Goal: Information Seeking & Learning: Check status

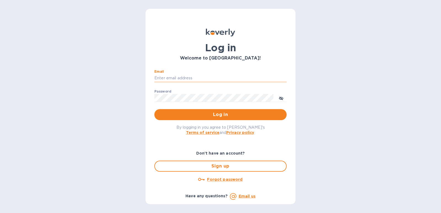
click at [167, 78] on input "Email" at bounding box center [220, 78] width 132 height 8
type input "[EMAIL_ADDRESS][DOMAIN_NAME]"
click at [154, 109] on button "Log in" at bounding box center [220, 114] width 132 height 11
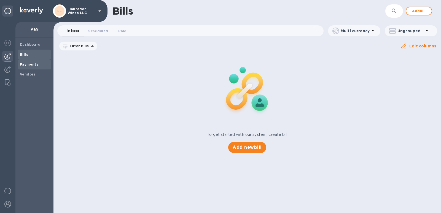
click at [24, 63] on b "Payments" at bounding box center [29, 64] width 18 height 4
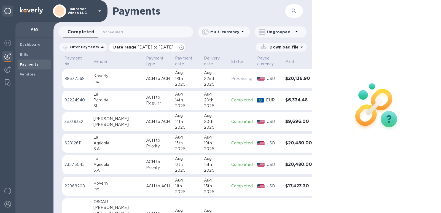
click at [139, 47] on span "[DATE] to [DATE]" at bounding box center [156, 47] width 36 height 4
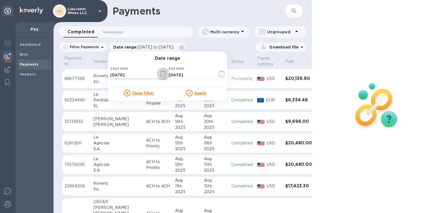
click at [160, 74] on icon "button" at bounding box center [163, 74] width 6 height 7
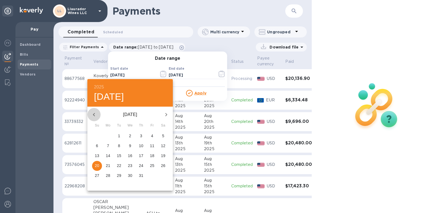
click at [96, 115] on icon "button" at bounding box center [94, 114] width 7 height 7
click at [95, 115] on icon "button" at bounding box center [94, 114] width 7 height 7
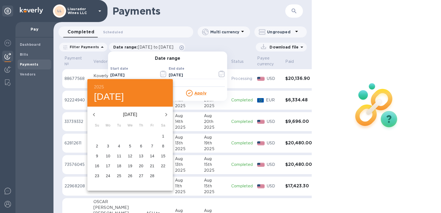
click at [95, 115] on icon "button" at bounding box center [94, 114] width 7 height 7
click at [94, 115] on icon "button" at bounding box center [94, 114] width 2 height 3
click at [98, 85] on h6 "2025" at bounding box center [99, 87] width 10 height 8
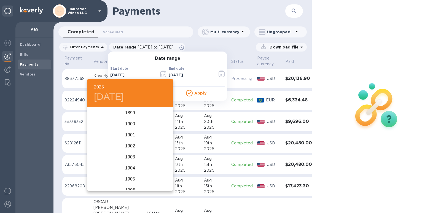
scroll to position [1356, 0]
click at [129, 134] on div "2024" at bounding box center [129, 135] width 85 height 11
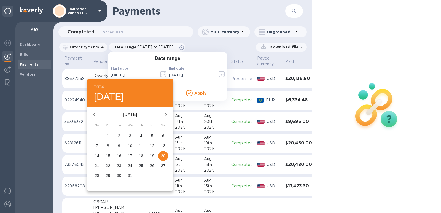
click at [92, 114] on icon "button" at bounding box center [94, 114] width 7 height 7
click at [94, 115] on icon "button" at bounding box center [94, 114] width 2 height 3
click at [94, 115] on icon "button" at bounding box center [94, 114] width 7 height 7
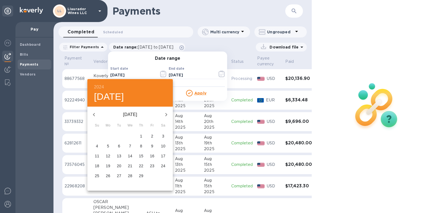
click at [94, 115] on icon "button" at bounding box center [94, 114] width 7 height 7
click at [168, 115] on icon "button" at bounding box center [166, 114] width 7 height 7
click at [107, 136] on p "1" at bounding box center [108, 136] width 2 height 6
type input "[DATE]"
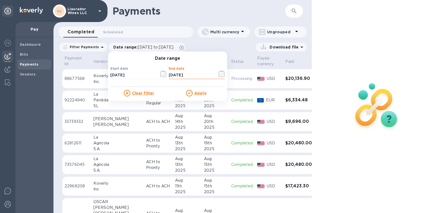
click at [191, 74] on input "[DATE]" at bounding box center [191, 75] width 44 height 8
click at [219, 74] on icon "button" at bounding box center [222, 74] width 6 height 7
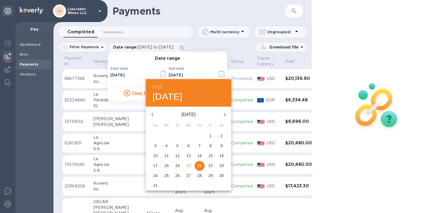
click at [155, 112] on icon "button" at bounding box center [152, 114] width 7 height 7
click at [154, 115] on icon "button" at bounding box center [152, 114] width 7 height 7
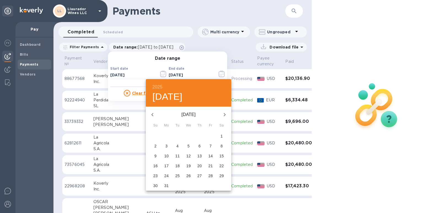
click at [154, 115] on icon "button" at bounding box center [152, 114] width 7 height 7
click at [159, 87] on h6 "2025" at bounding box center [157, 87] width 10 height 8
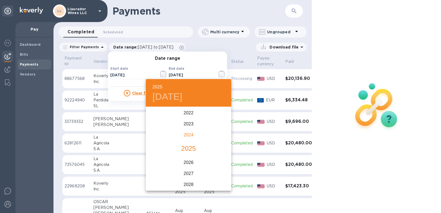
click at [189, 137] on div "2024" at bounding box center [188, 135] width 85 height 11
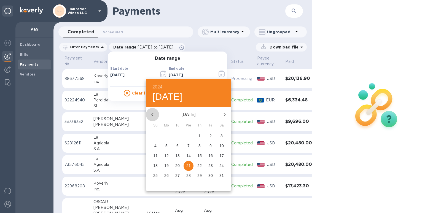
click at [152, 117] on icon "button" at bounding box center [152, 114] width 7 height 7
click at [151, 116] on icon "button" at bounding box center [152, 114] width 7 height 7
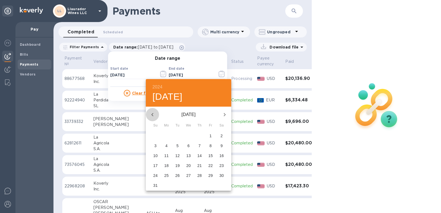
click at [151, 116] on icon "button" at bounding box center [152, 114] width 7 height 7
click at [187, 175] on p "31" at bounding box center [188, 176] width 4 height 6
type input "[DATE]"
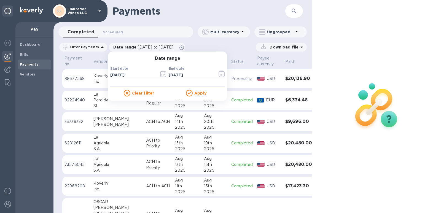
click at [194, 93] on u "Apply" at bounding box center [200, 93] width 12 height 4
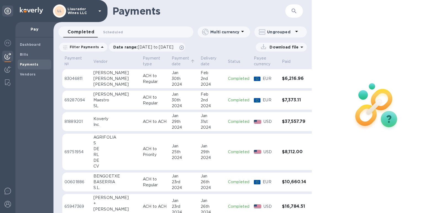
click at [172, 60] on p "Payment date" at bounding box center [180, 61] width 17 height 12
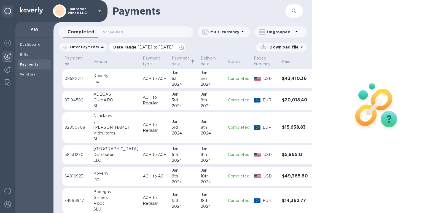
click at [160, 49] on span "[DATE] to [DATE]" at bounding box center [156, 47] width 36 height 4
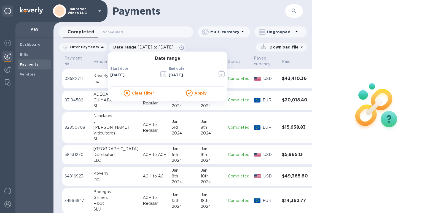
click at [161, 74] on icon "button" at bounding box center [161, 74] width 1 height 1
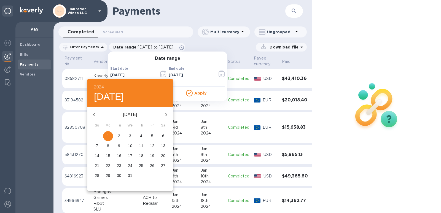
click at [95, 115] on icon "button" at bounding box center [94, 114] width 7 height 7
click at [138, 176] on span "28" at bounding box center [141, 176] width 10 height 6
type input "[DATE]"
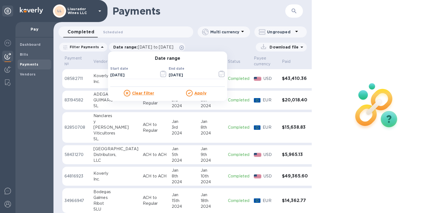
click at [197, 92] on u "Apply" at bounding box center [200, 93] width 12 height 4
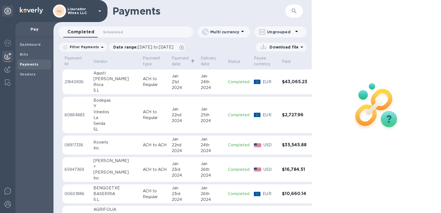
scroll to position [178, 0]
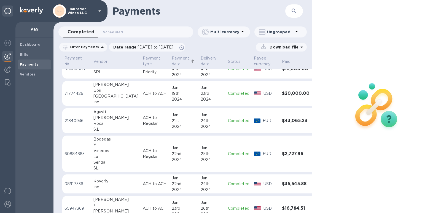
click at [172, 60] on p "Payment date" at bounding box center [180, 61] width 17 height 12
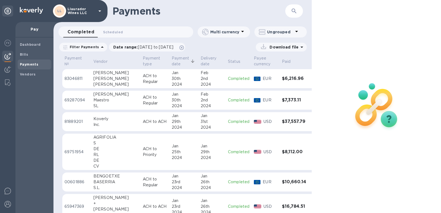
click at [172, 60] on p "Payment date" at bounding box center [180, 61] width 17 height 12
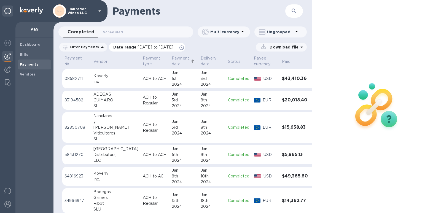
click at [144, 47] on span "[DATE] to [DATE]" at bounding box center [156, 47] width 36 height 4
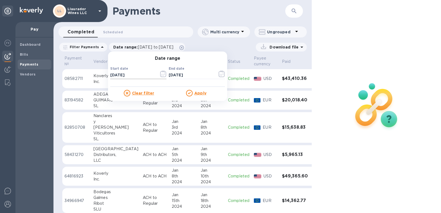
click at [160, 73] on icon "button" at bounding box center [163, 74] width 6 height 7
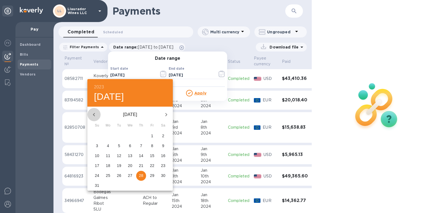
click at [94, 115] on icon "button" at bounding box center [94, 114] width 2 height 3
click at [129, 136] on span "1" at bounding box center [130, 136] width 10 height 6
type input "[DATE]"
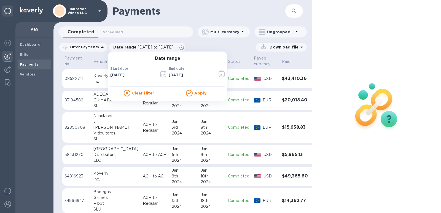
click at [198, 92] on u "Apply" at bounding box center [200, 93] width 12 height 4
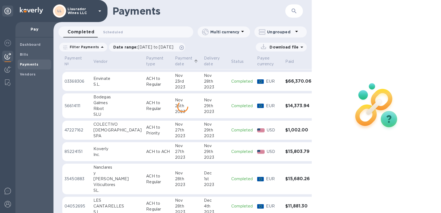
scroll to position [382, 0]
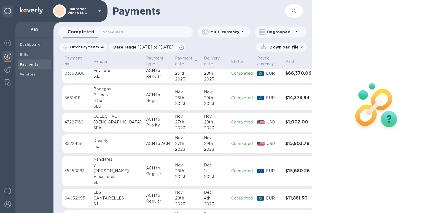
click at [175, 62] on p "Payment date" at bounding box center [183, 61] width 17 height 12
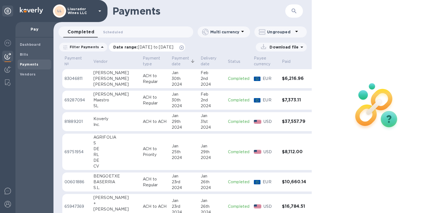
click at [161, 48] on span "[DATE] to [DATE]" at bounding box center [156, 47] width 36 height 4
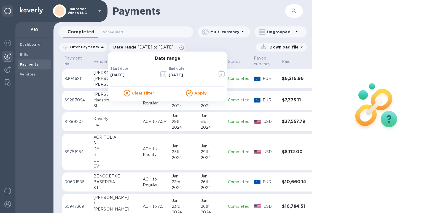
click at [161, 75] on icon "button" at bounding box center [163, 74] width 6 height 7
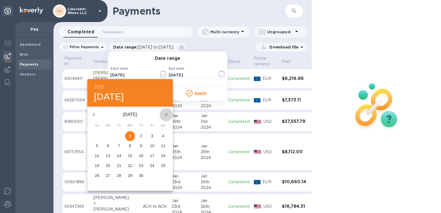
click at [165, 114] on icon "button" at bounding box center [166, 114] width 7 height 7
click at [109, 135] on p "1" at bounding box center [108, 136] width 2 height 6
type input "[DATE]"
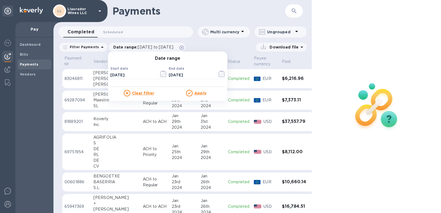
click at [194, 91] on u "Apply" at bounding box center [200, 93] width 12 height 4
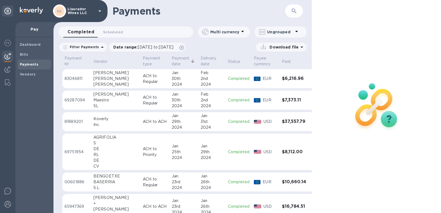
click at [96, 98] on div "Maestro" at bounding box center [115, 100] width 45 height 6
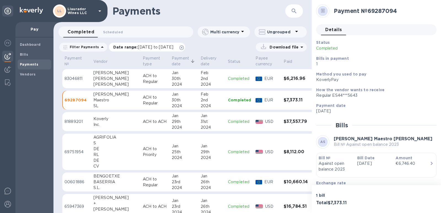
click at [169, 48] on span "[DATE] to [DATE]" at bounding box center [156, 47] width 36 height 4
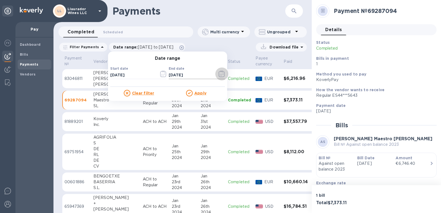
click at [219, 75] on icon "button" at bounding box center [222, 74] width 6 height 7
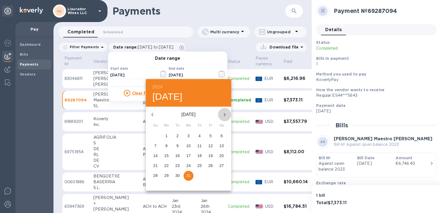
click at [224, 115] on icon "button" at bounding box center [224, 114] width 7 height 7
click at [224, 114] on icon "button" at bounding box center [224, 114] width 7 height 7
click at [219, 176] on p "30" at bounding box center [221, 176] width 4 height 6
type input "[DATE]"
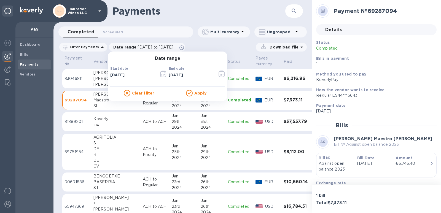
click at [194, 94] on u "Apply" at bounding box center [200, 93] width 12 height 4
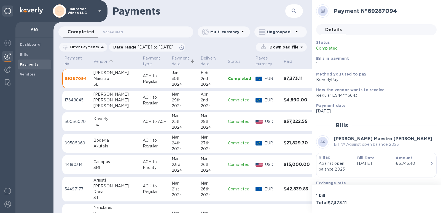
click at [99, 60] on p "Vendor" at bounding box center [100, 62] width 14 height 6
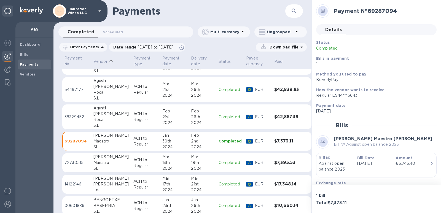
scroll to position [110, 0]
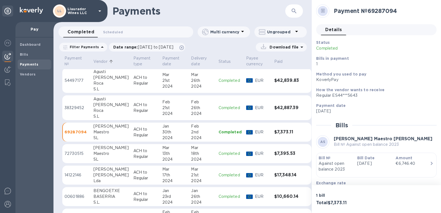
click at [162, 138] on div "2024" at bounding box center [174, 138] width 25 height 6
click at [368, 185] on p "Exchange rate" at bounding box center [374, 183] width 116 height 6
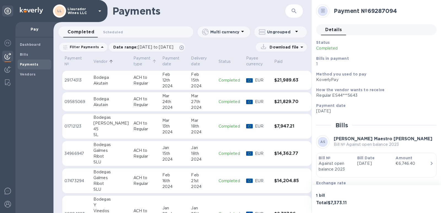
scroll to position [165, 0]
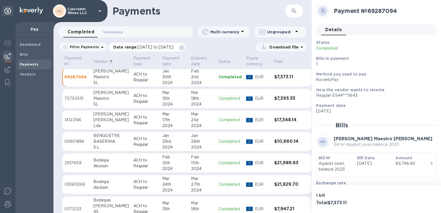
click at [141, 45] on span "[DATE] to [DATE]" at bounding box center [156, 47] width 36 height 4
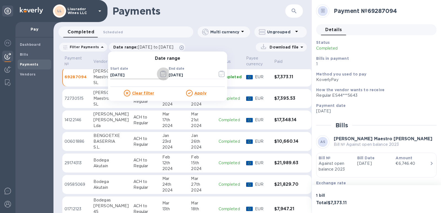
click at [157, 76] on button "button" at bounding box center [163, 73] width 13 height 13
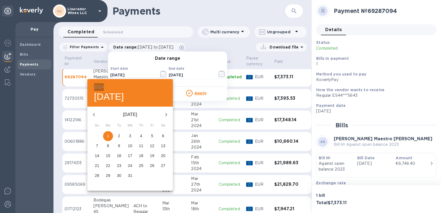
click at [100, 87] on h6 "2024" at bounding box center [99, 87] width 10 height 8
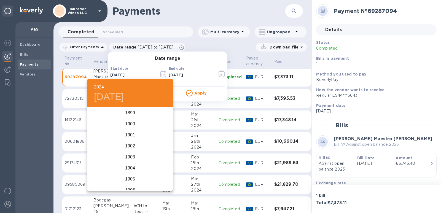
scroll to position [1345, 0]
click at [129, 133] on div "2023" at bounding box center [129, 135] width 85 height 11
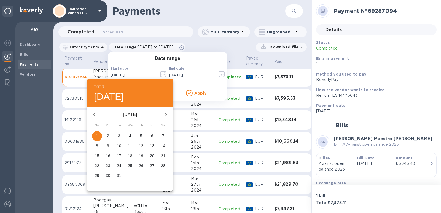
click at [166, 115] on icon "button" at bounding box center [166, 114] width 7 height 7
click at [165, 115] on icon "button" at bounding box center [166, 114] width 7 height 7
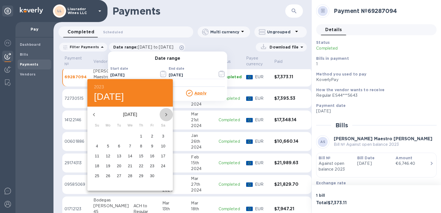
click at [165, 115] on icon "button" at bounding box center [166, 114] width 7 height 7
click at [161, 165] on p "23" at bounding box center [163, 166] width 4 height 6
type input "[DATE]"
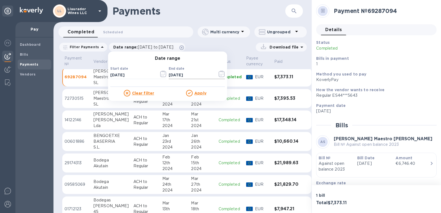
click at [219, 75] on icon "button" at bounding box center [222, 74] width 6 height 7
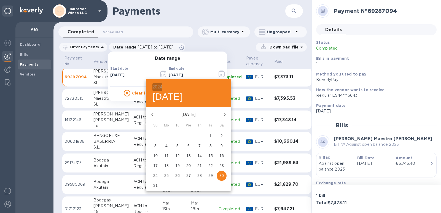
click at [157, 85] on h6 "2024" at bounding box center [157, 87] width 10 height 8
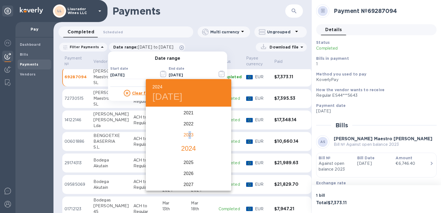
click at [189, 134] on div "2023" at bounding box center [188, 135] width 85 height 11
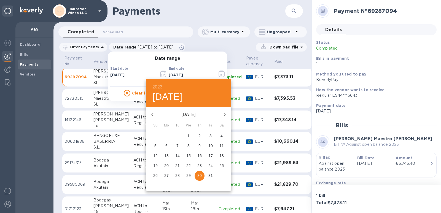
click at [227, 114] on icon "button" at bounding box center [224, 114] width 7 height 7
click at [224, 115] on icon "button" at bounding box center [224, 114] width 7 height 7
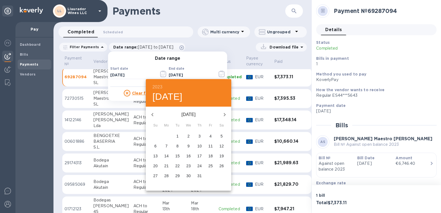
click at [224, 115] on icon "button" at bounding box center [224, 114] width 7 height 7
click at [173, 173] on span "31" at bounding box center [178, 176] width 10 height 6
type input "[DATE]"
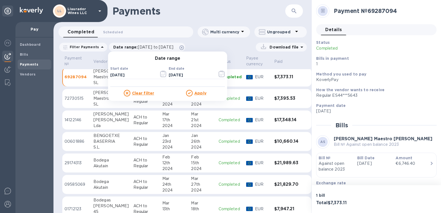
click at [194, 95] on u "Apply" at bounding box center [200, 93] width 12 height 4
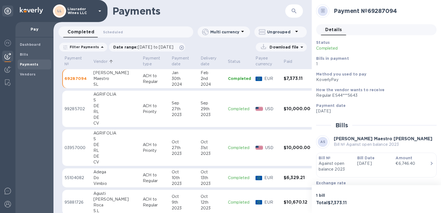
click at [103, 63] on p "Vendor" at bounding box center [100, 62] width 14 height 6
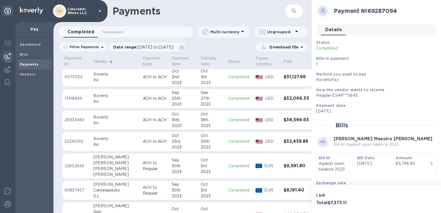
scroll to position [110, 0]
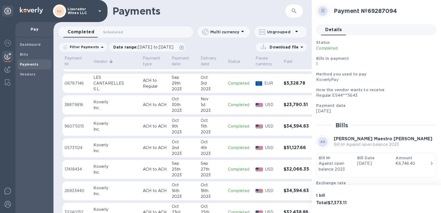
click at [94, 62] on p "Vendor" at bounding box center [100, 62] width 14 height 6
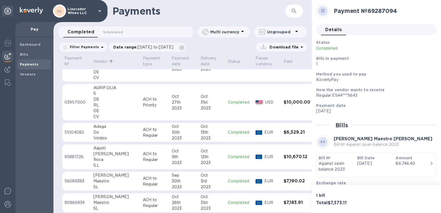
scroll to position [110, 0]
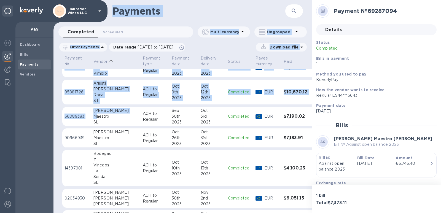
drag, startPoint x: 98, startPoint y: 118, endPoint x: 21, endPoint y: 126, distance: 77.0
click at [21, 126] on div "LL Llaurador Wines LLC Pay Dashboard Bills Payments Vendors Payments ​ Complete…" at bounding box center [220, 106] width 441 height 213
drag, startPoint x: 30, startPoint y: 133, endPoint x: 4, endPoint y: 125, distance: 27.8
click at [28, 133] on div "Dashboard Bills Payments Vendors" at bounding box center [34, 125] width 38 height 176
click at [36, 136] on div "Dashboard Bills Payments Vendors" at bounding box center [34, 125] width 38 height 176
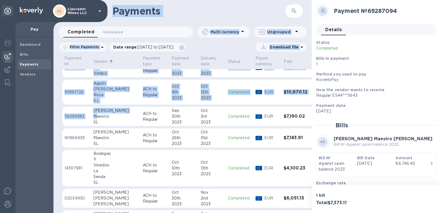
drag, startPoint x: 33, startPoint y: 141, endPoint x: 31, endPoint y: 146, distance: 5.1
click at [33, 142] on div "Dashboard Bills Payments Vendors" at bounding box center [34, 125] width 38 height 176
click at [39, 130] on div "Dashboard Bills Payments Vendors" at bounding box center [34, 125] width 38 height 176
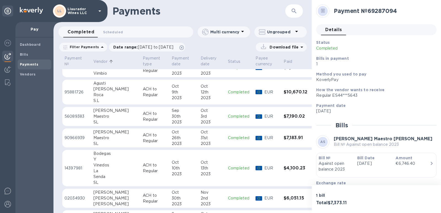
click at [172, 120] on div "2023" at bounding box center [184, 122] width 25 height 6
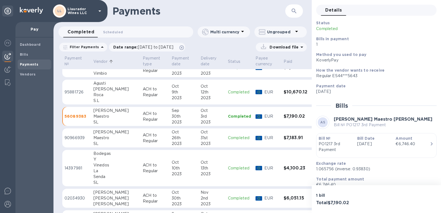
scroll to position [42, 0]
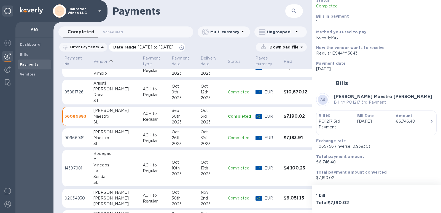
click at [138, 46] on span "[DATE] to [DATE]" at bounding box center [156, 47] width 36 height 4
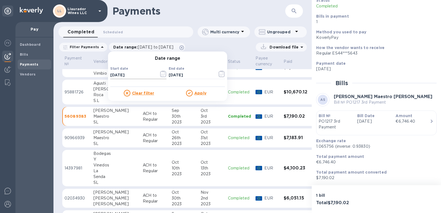
click at [160, 75] on icon "button" at bounding box center [163, 74] width 6 height 7
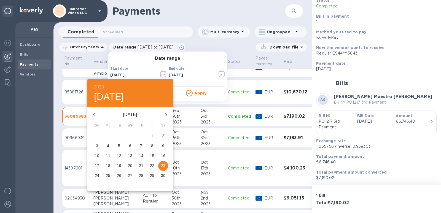
click at [98, 87] on h6 "2023" at bounding box center [99, 87] width 10 height 8
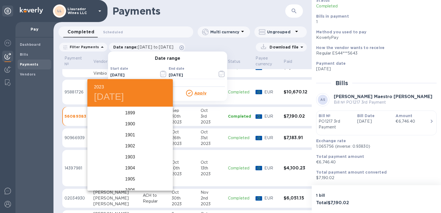
scroll to position [1334, 0]
click at [131, 163] on div "2024" at bounding box center [129, 162] width 85 height 11
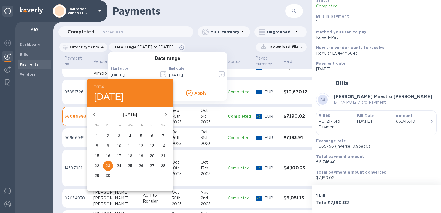
drag, startPoint x: 165, startPoint y: 113, endPoint x: 93, endPoint y: 117, distance: 72.1
click at [98, 115] on div "[DATE]" at bounding box center [129, 114] width 85 height 13
click at [92, 114] on icon "button" at bounding box center [94, 114] width 7 height 7
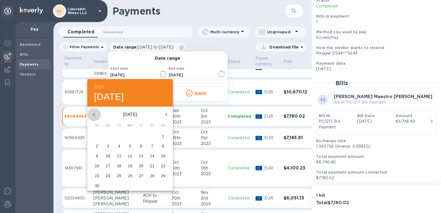
click at [92, 114] on icon "button" at bounding box center [94, 114] width 7 height 7
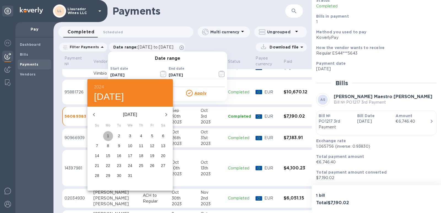
click at [109, 136] on p "1" at bounding box center [108, 136] width 2 height 6
type input "[DATE]"
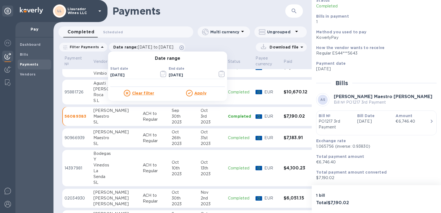
click at [197, 98] on div "Date range Start date [DATE] ​ End date [DATE] ​ Clear filter Apply" at bounding box center [167, 76] width 119 height 49
click at [197, 94] on u "Apply" at bounding box center [200, 93] width 12 height 4
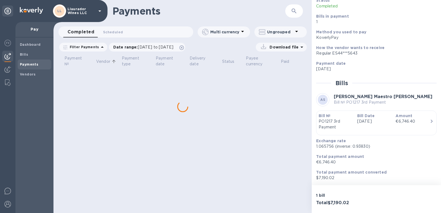
scroll to position [0, 0]
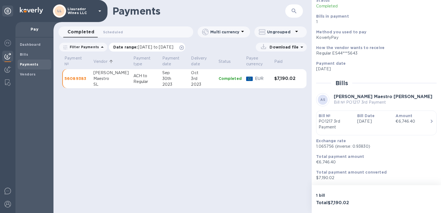
click at [141, 45] on span "[DATE] to [DATE]" at bounding box center [156, 47] width 36 height 4
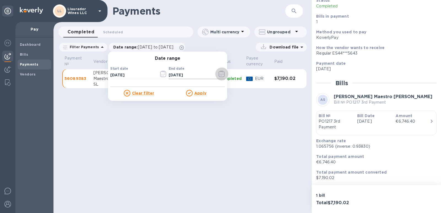
click at [221, 76] on icon "button" at bounding box center [222, 74] width 6 height 7
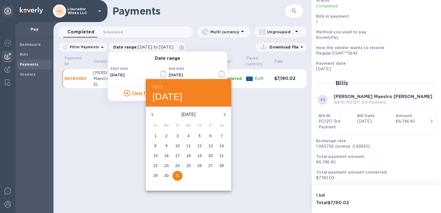
click at [161, 85] on h6 "2023" at bounding box center [157, 87] width 10 height 8
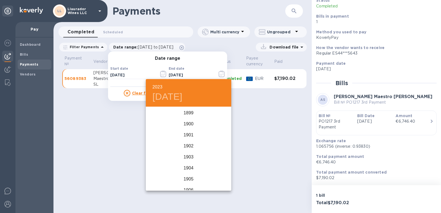
scroll to position [1334, 0]
click at [191, 163] on div "2024" at bounding box center [188, 162] width 85 height 11
type input "[DATE]"
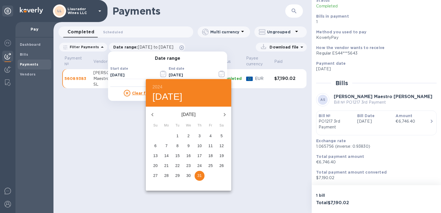
drag, startPoint x: 198, startPoint y: 172, endPoint x: 188, endPoint y: 151, distance: 23.5
click at [197, 172] on button "31" at bounding box center [200, 176] width 10 height 10
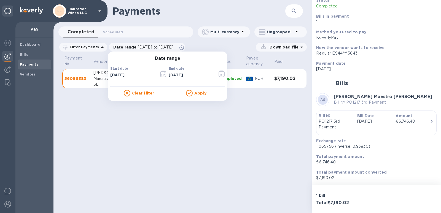
click at [192, 95] on div at bounding box center [190, 93] width 8 height 7
click at [196, 93] on u "Apply" at bounding box center [200, 93] width 12 height 4
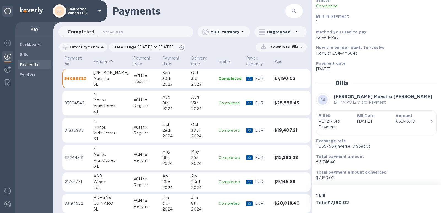
click at [100, 61] on p "Vendor" at bounding box center [100, 62] width 14 height 6
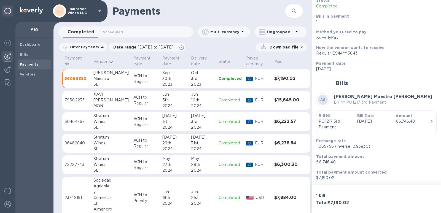
drag, startPoint x: 158, startPoint y: 63, endPoint x: 102, endPoint y: 67, distance: 56.1
click at [102, 67] on tr "Payment № Vendor Payment type Payment date Delivery date Status Payee currency …" at bounding box center [186, 62] width 248 height 15
click at [169, 48] on span "[DATE] to [DATE]" at bounding box center [156, 47] width 36 height 4
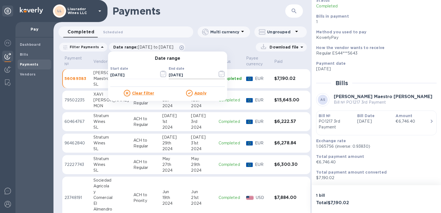
click at [219, 73] on icon "button" at bounding box center [222, 74] width 6 height 7
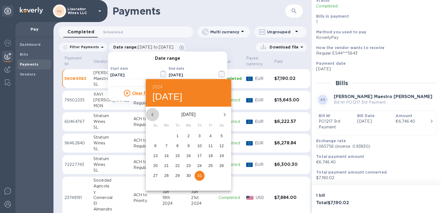
click at [155, 117] on icon "button" at bounding box center [152, 114] width 7 height 7
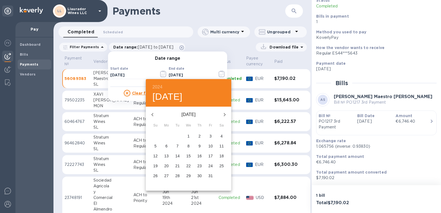
click at [155, 117] on icon "button" at bounding box center [152, 114] width 7 height 7
click at [201, 175] on p "29" at bounding box center [199, 176] width 4 height 6
type input "[DATE]"
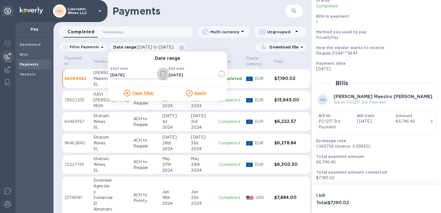
click at [160, 75] on icon "button" at bounding box center [163, 74] width 6 height 7
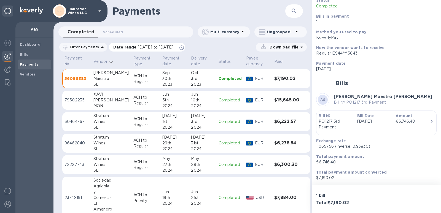
click at [173, 49] on span "[DATE] to [DATE]" at bounding box center [156, 47] width 36 height 4
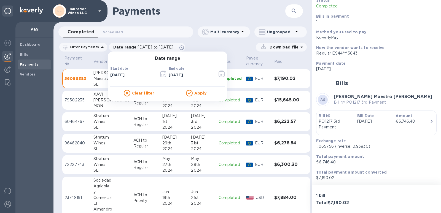
click at [219, 74] on icon "button" at bounding box center [222, 74] width 6 height 7
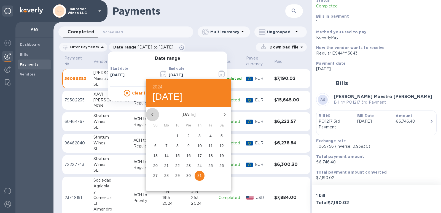
click at [151, 114] on icon "button" at bounding box center [152, 114] width 7 height 7
click at [152, 114] on icon "button" at bounding box center [152, 114] width 2 height 3
click at [152, 114] on icon "button" at bounding box center [152, 114] width 7 height 7
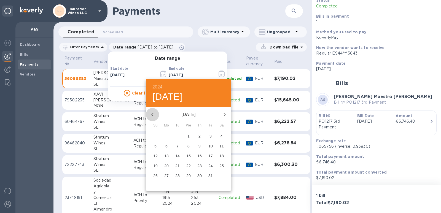
click at [153, 115] on icon "button" at bounding box center [152, 114] width 7 height 7
click at [188, 176] on p "31" at bounding box center [188, 176] width 4 height 6
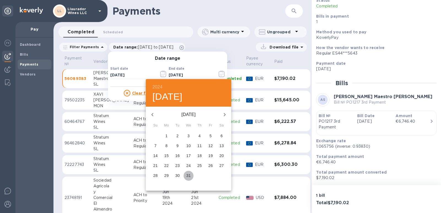
type input "[DATE]"
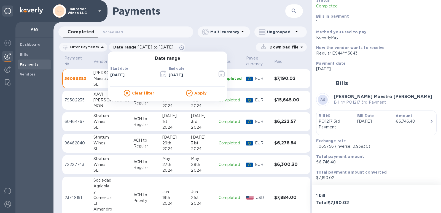
click at [194, 94] on u "Apply" at bounding box center [200, 93] width 12 height 4
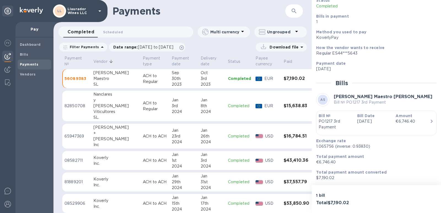
click at [95, 58] on th "Vendor" at bounding box center [115, 62] width 49 height 15
click at [95, 61] on p "Vendor" at bounding box center [100, 62] width 14 height 6
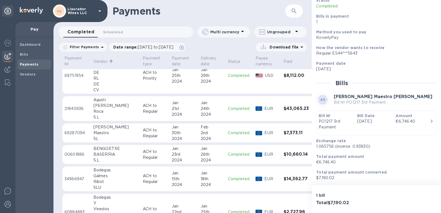
scroll to position [55, 0]
click at [101, 136] on div "SL" at bounding box center [115, 139] width 45 height 6
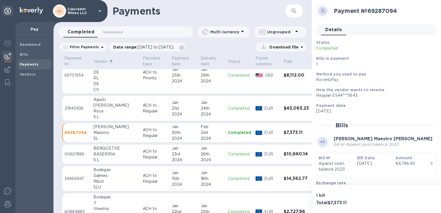
scroll to position [42, 0]
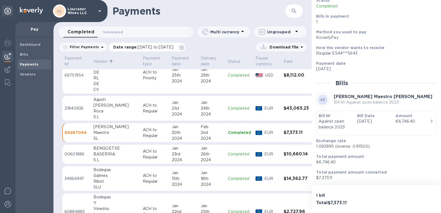
click at [145, 47] on span "[DATE] to [DATE]" at bounding box center [156, 47] width 36 height 4
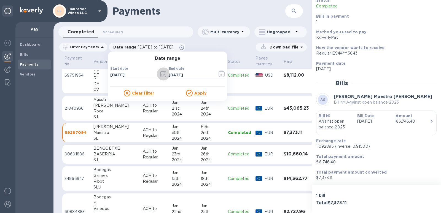
click at [160, 75] on icon "button" at bounding box center [163, 74] width 6 height 7
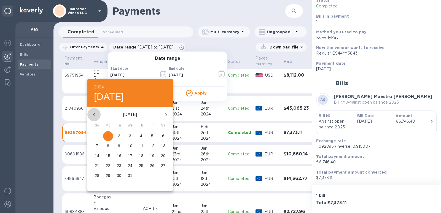
click at [94, 114] on icon "button" at bounding box center [94, 114] width 2 height 3
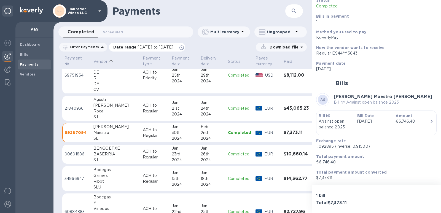
click at [158, 45] on span "[DATE] to [DATE]" at bounding box center [156, 47] width 36 height 4
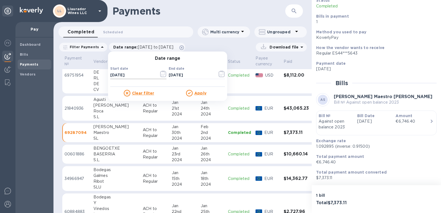
click at [157, 74] on button "button" at bounding box center [163, 73] width 13 height 13
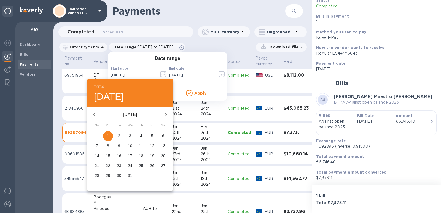
click at [98, 82] on div "2024 [DATE]" at bounding box center [129, 93] width 85 height 28
click at [97, 86] on h6 "2024" at bounding box center [99, 87] width 10 height 8
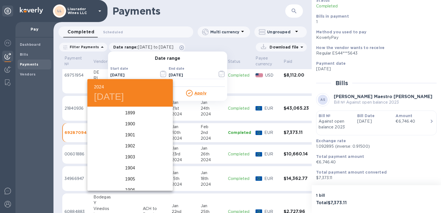
scroll to position [1345, 0]
click at [127, 133] on div "2023" at bounding box center [129, 135] width 85 height 11
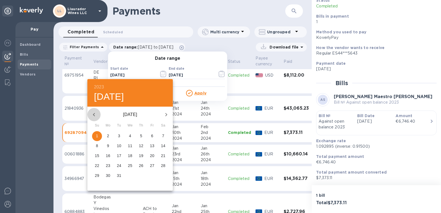
click at [95, 113] on icon "button" at bounding box center [94, 114] width 7 height 7
click at [94, 115] on icon "button" at bounding box center [94, 114] width 2 height 3
click at [105, 88] on div "2023 [DATE]" at bounding box center [129, 93] width 85 height 28
click at [93, 88] on div "2023 [DATE]" at bounding box center [129, 93] width 85 height 28
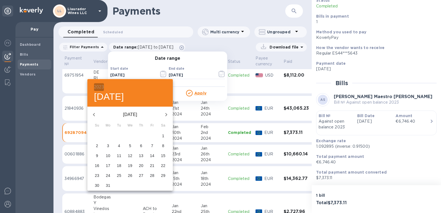
click at [95, 87] on h6 "2023" at bounding box center [99, 87] width 10 height 8
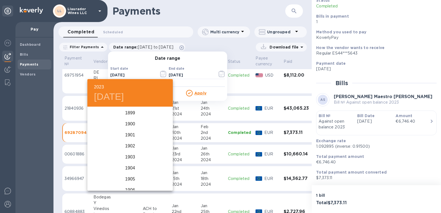
scroll to position [1334, 0]
click at [130, 149] on div "2023" at bounding box center [129, 148] width 85 height 11
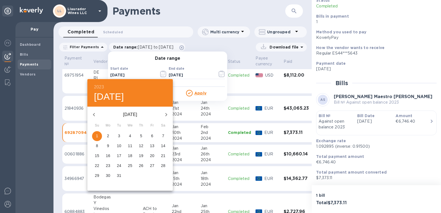
click at [167, 114] on icon "button" at bounding box center [166, 114] width 2 height 3
click at [166, 115] on icon "button" at bounding box center [166, 114] width 2 height 3
click at [166, 116] on icon "button" at bounding box center [166, 114] width 2 height 3
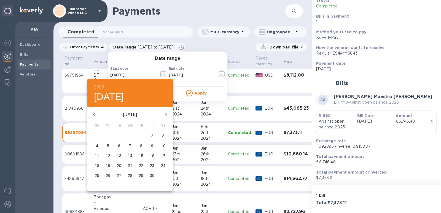
click at [166, 113] on icon "button" at bounding box center [166, 114] width 7 height 7
click at [166, 114] on icon "button" at bounding box center [166, 114] width 7 height 7
click at [116, 136] on span "1" at bounding box center [119, 136] width 10 height 6
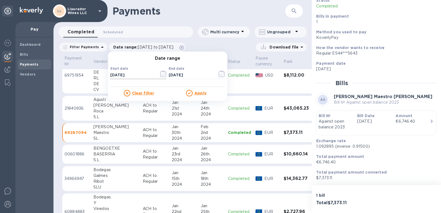
click at [160, 74] on icon "button" at bounding box center [163, 74] width 6 height 7
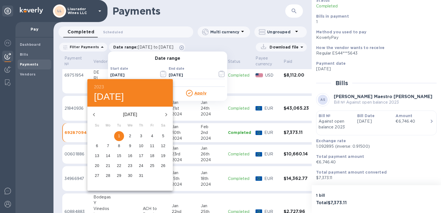
click at [165, 115] on icon "button" at bounding box center [166, 114] width 7 height 7
click at [152, 136] on p "1" at bounding box center [152, 136] width 2 height 6
type input "[DATE]"
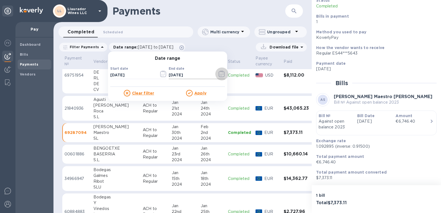
click at [219, 76] on icon "button" at bounding box center [222, 74] width 6 height 7
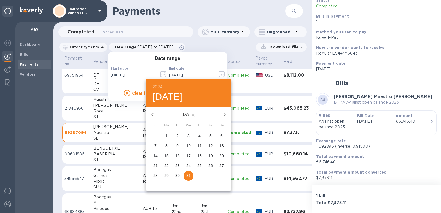
click at [158, 86] on h6 "2024" at bounding box center [157, 87] width 10 height 8
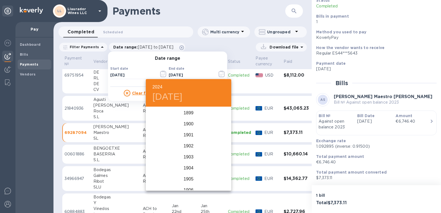
scroll to position [1345, 0]
click at [185, 131] on div "2023" at bounding box center [188, 135] width 85 height 11
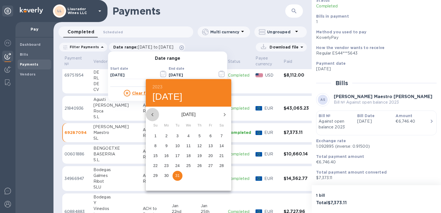
click at [152, 114] on icon "button" at bounding box center [152, 114] width 2 height 3
click at [224, 114] on icon "button" at bounding box center [225, 114] width 2 height 3
click at [151, 86] on div "2023 [DATE]" at bounding box center [188, 93] width 85 height 28
click at [154, 86] on h6 "2023" at bounding box center [157, 87] width 10 height 8
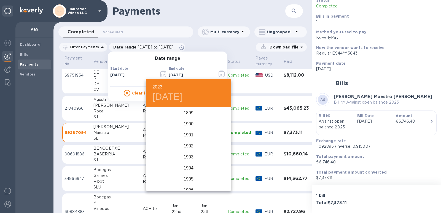
scroll to position [1334, 0]
click at [186, 147] on div "2023" at bounding box center [188, 148] width 85 height 11
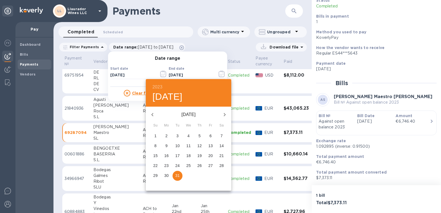
click at [227, 116] on icon "button" at bounding box center [224, 114] width 7 height 7
click at [226, 115] on icon "button" at bounding box center [224, 114] width 7 height 7
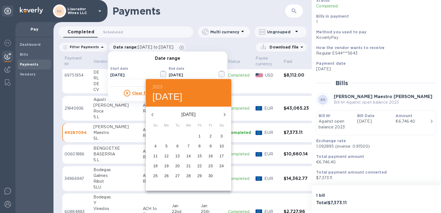
click at [226, 115] on icon "button" at bounding box center [224, 114] width 7 height 7
click at [226, 111] on button "button" at bounding box center [224, 114] width 13 height 13
click at [227, 114] on icon "button" at bounding box center [224, 114] width 7 height 7
click at [220, 176] on p "30" at bounding box center [221, 176] width 4 height 6
type input "[DATE]"
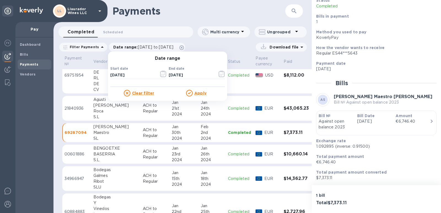
click at [197, 94] on u "Apply" at bounding box center [200, 93] width 12 height 4
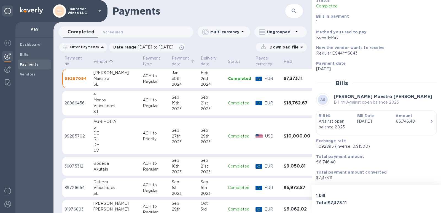
click at [172, 60] on p "Payment date" at bounding box center [180, 61] width 17 height 12
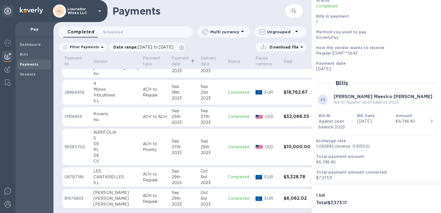
scroll to position [195, 0]
click at [173, 48] on span "[DATE] to [DATE]" at bounding box center [156, 47] width 36 height 4
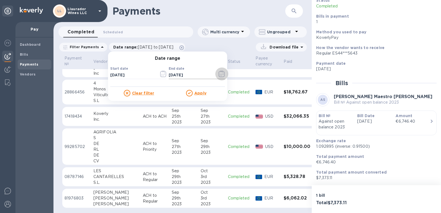
click at [219, 75] on icon "button" at bounding box center [222, 74] width 6 height 7
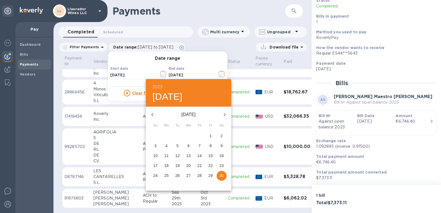
click at [223, 114] on icon "button" at bounding box center [224, 114] width 7 height 7
click at [168, 137] on span "2" at bounding box center [167, 136] width 10 height 6
type input "[DATE]"
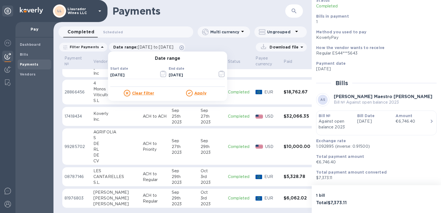
click at [198, 96] on div "Date range Start date [DATE] ​ End date [DATE] ​ Clear filter Apply" at bounding box center [167, 76] width 119 height 49
click at [198, 93] on u "Apply" at bounding box center [200, 93] width 12 height 4
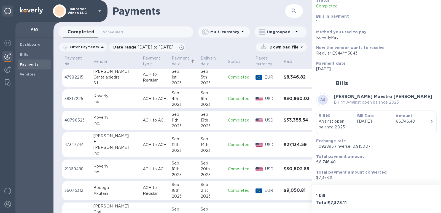
scroll to position [0, 0]
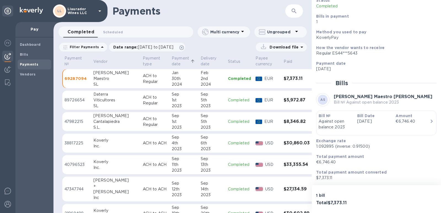
click at [172, 60] on p "Payment date" at bounding box center [180, 61] width 17 height 12
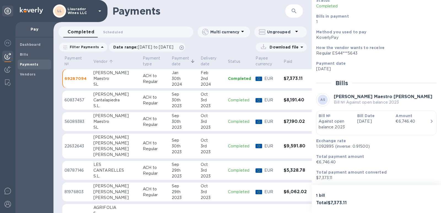
click at [100, 64] on p "Vendor" at bounding box center [100, 62] width 14 height 6
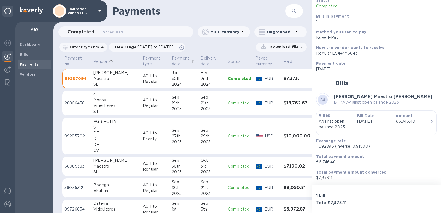
click at [172, 65] on p "Payment date" at bounding box center [180, 61] width 17 height 12
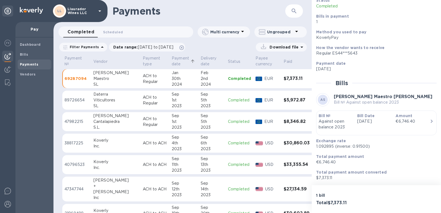
click at [172, 66] on p "Payment date" at bounding box center [180, 61] width 17 height 12
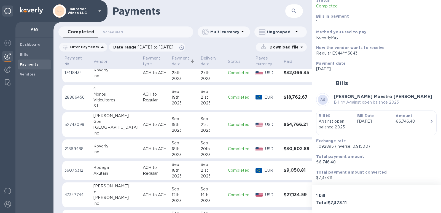
scroll to position [193, 0]
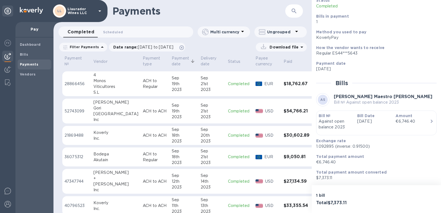
click at [172, 163] on div "2023" at bounding box center [184, 163] width 25 height 6
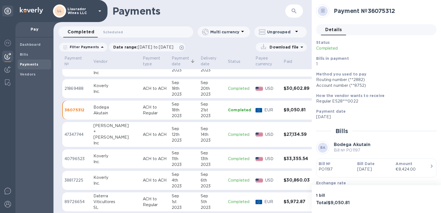
scroll to position [265, 0]
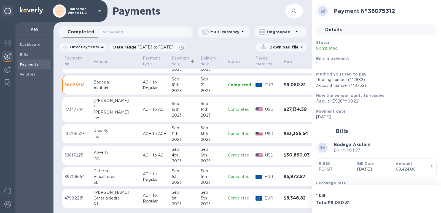
click at [100, 199] on div "Cantalapiedra" at bounding box center [115, 198] width 45 height 6
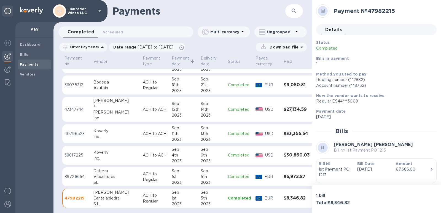
click at [97, 175] on div "Viticultores" at bounding box center [115, 177] width 45 height 6
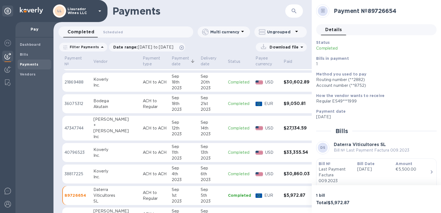
scroll to position [237, 0]
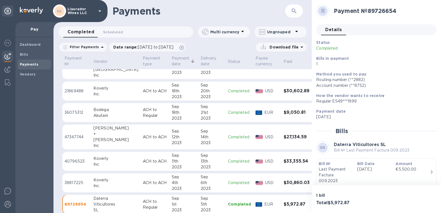
click at [98, 141] on div "[PERSON_NAME]" at bounding box center [115, 140] width 45 height 6
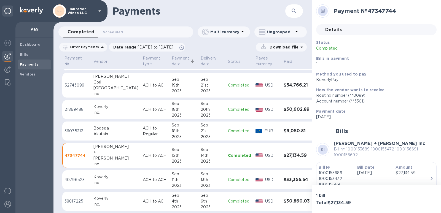
scroll to position [210, 0]
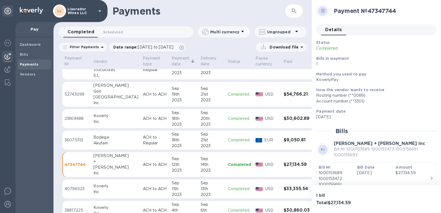
click at [104, 138] on div "Bodega" at bounding box center [115, 138] width 45 height 6
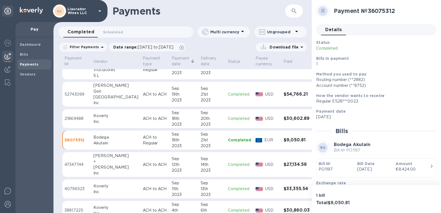
scroll to position [182, 0]
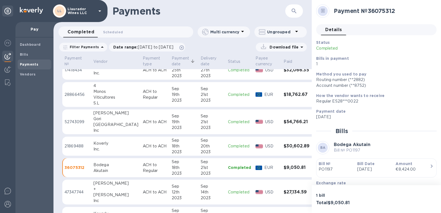
click at [99, 127] on div "[GEOGRAPHIC_DATA]" at bounding box center [115, 125] width 45 height 6
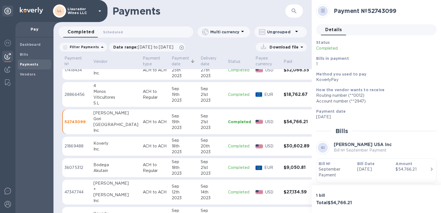
click at [100, 101] on div "S.L" at bounding box center [115, 103] width 45 height 6
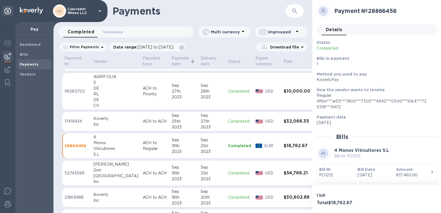
scroll to position [127, 0]
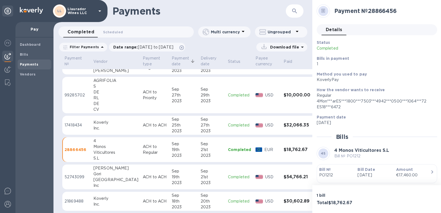
click at [94, 123] on div "Koverly" at bounding box center [115, 123] width 45 height 6
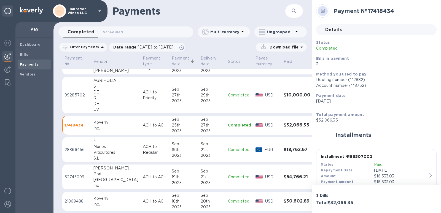
click at [95, 99] on div "RL" at bounding box center [115, 98] width 45 height 6
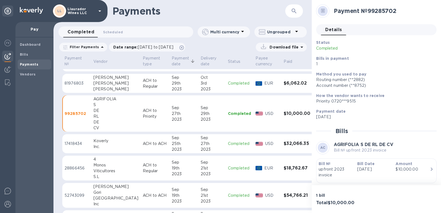
scroll to position [100, 0]
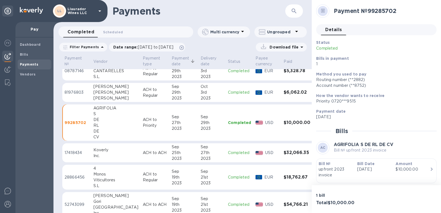
click at [103, 93] on div "[PERSON_NAME]" at bounding box center [115, 93] width 45 height 6
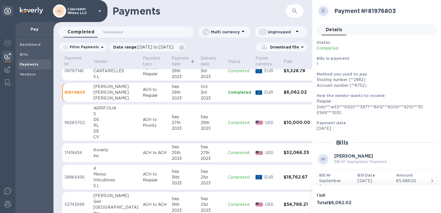
scroll to position [72, 0]
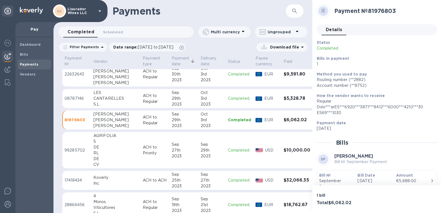
click at [103, 99] on div "CANTARELLES" at bounding box center [115, 99] width 45 height 6
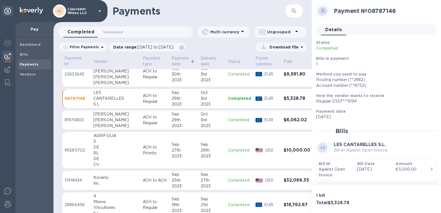
scroll to position [44, 0]
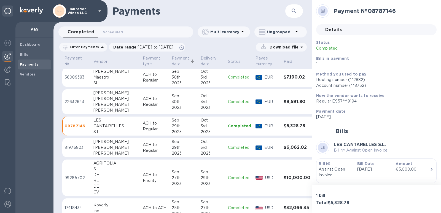
click at [102, 104] on div "[PERSON_NAME]" at bounding box center [115, 105] width 45 height 6
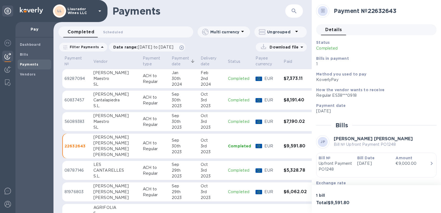
click at [104, 120] on div "Maestro" at bounding box center [115, 122] width 45 height 6
click at [96, 99] on div "Cantalapiedra" at bounding box center [115, 100] width 45 height 6
click at [104, 170] on div "CANTARELLES" at bounding box center [115, 171] width 45 height 6
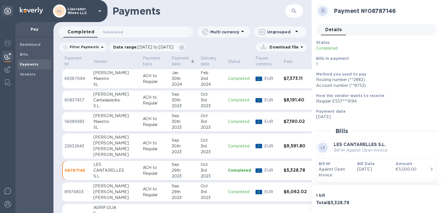
click at [100, 150] on div "[PERSON_NAME]" at bounding box center [115, 149] width 45 height 6
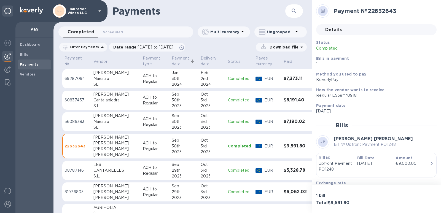
click at [100, 103] on div "Cantalapiedra" at bounding box center [115, 100] width 45 height 6
click at [104, 149] on div "[PERSON_NAME]" at bounding box center [115, 149] width 45 height 6
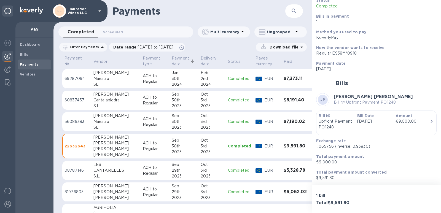
click at [97, 106] on div "S.L." at bounding box center [115, 106] width 45 height 6
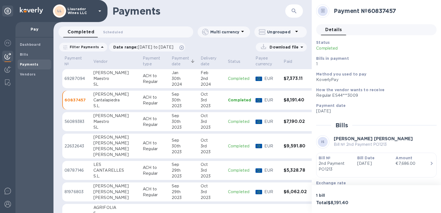
click at [100, 96] on div "[PERSON_NAME]" at bounding box center [115, 95] width 45 height 6
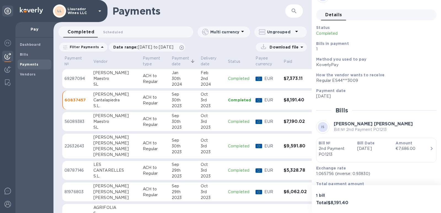
scroll to position [42, 0]
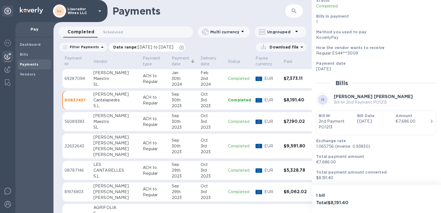
click at [173, 48] on span "[DATE] to [DATE]" at bounding box center [156, 47] width 36 height 4
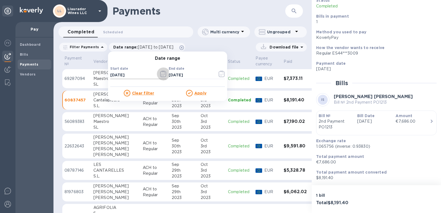
click at [161, 76] on icon "button" at bounding box center [161, 76] width 1 height 1
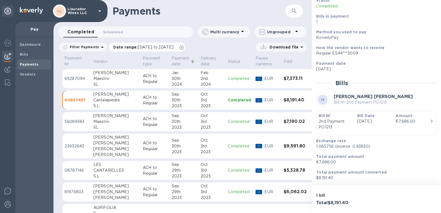
click at [155, 47] on span "[DATE] to [DATE]" at bounding box center [156, 47] width 36 height 4
click at [184, 48] on icon at bounding box center [181, 47] width 4 height 4
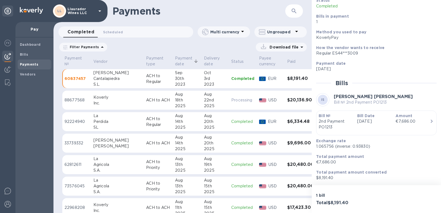
click at [24, 63] on b "Payments" at bounding box center [29, 64] width 18 height 4
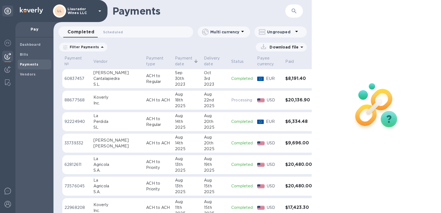
click at [76, 47] on p "Filter Payments" at bounding box center [83, 47] width 31 height 5
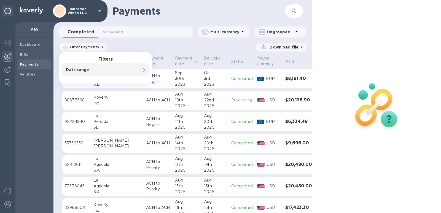
click at [178, 47] on div "Download file" at bounding box center [208, 47] width 197 height 9
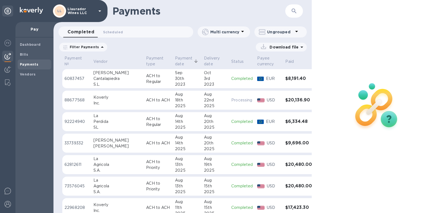
click at [28, 65] on b "Payments" at bounding box center [29, 64] width 18 height 4
click at [30, 73] on b "Vendors" at bounding box center [28, 74] width 16 height 4
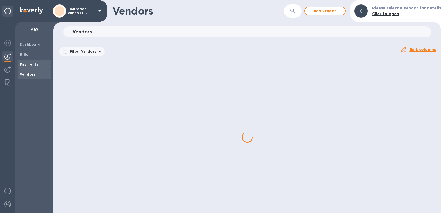
click at [28, 62] on b "Payments" at bounding box center [29, 64] width 18 height 4
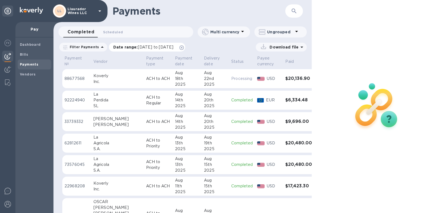
click at [134, 47] on p "Date range : [DATE] to [DATE]" at bounding box center [144, 47] width 63 height 6
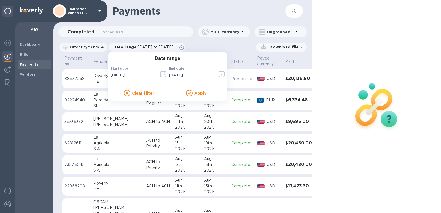
click at [126, 70] on div "Start date [DATE] ​" at bounding box center [138, 77] width 56 height 20
click at [161, 73] on icon "button" at bounding box center [163, 74] width 6 height 7
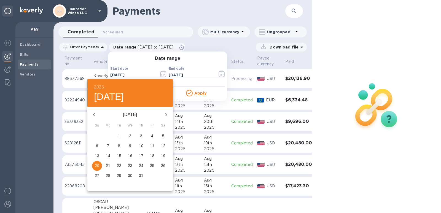
click at [99, 82] on div "2025 [DATE]" at bounding box center [129, 93] width 85 height 28
click at [100, 88] on h6 "2025" at bounding box center [99, 87] width 10 height 8
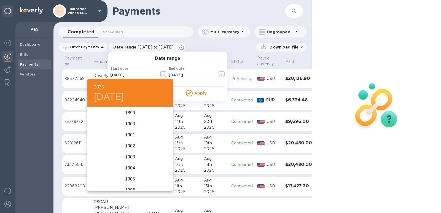
scroll to position [1356, 0]
click at [129, 133] on div "2024" at bounding box center [129, 135] width 85 height 11
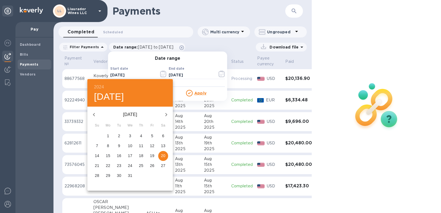
click at [166, 116] on icon "button" at bounding box center [166, 114] width 7 height 7
click at [166, 115] on icon "button" at bounding box center [166, 114] width 2 height 3
click at [166, 115] on icon "button" at bounding box center [166, 114] width 7 height 7
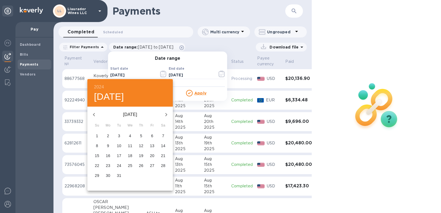
click at [100, 136] on span "1" at bounding box center [97, 136] width 10 height 6
type input "[DATE]"
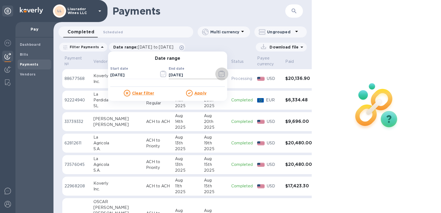
click at [219, 77] on icon "button" at bounding box center [222, 74] width 6 height 7
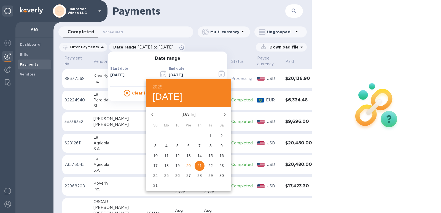
click at [158, 85] on h6 "2025" at bounding box center [157, 87] width 10 height 8
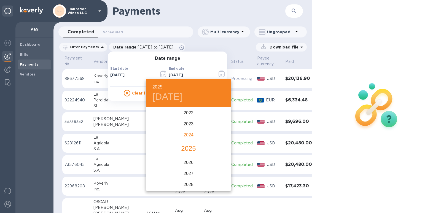
click at [184, 134] on div "2024" at bounding box center [188, 135] width 85 height 11
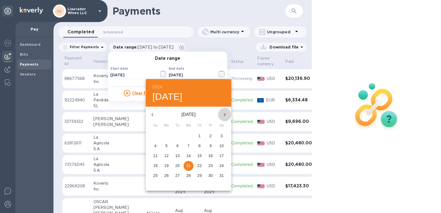
click at [223, 114] on icon "button" at bounding box center [224, 114] width 7 height 7
click at [223, 113] on icon "button" at bounding box center [224, 114] width 7 height 7
click at [223, 114] on icon "button" at bounding box center [224, 114] width 7 height 7
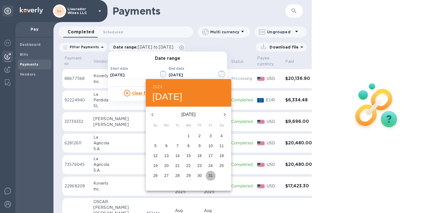
drag, startPoint x: 208, startPoint y: 175, endPoint x: 184, endPoint y: 145, distance: 39.2
click at [208, 176] on span "31" at bounding box center [211, 176] width 10 height 6
type input "[DATE]"
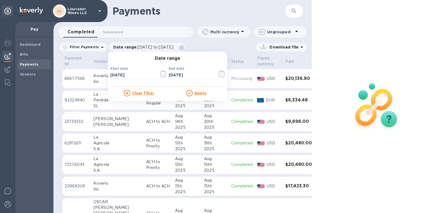
click at [200, 94] on u "Apply" at bounding box center [200, 93] width 12 height 4
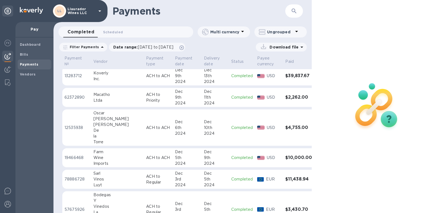
scroll to position [969, 0]
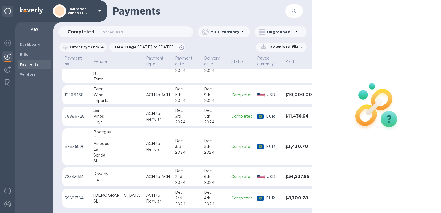
drag, startPoint x: 309, startPoint y: 197, endPoint x: 310, endPoint y: 177, distance: 19.3
click at [310, 177] on div "Payment № Vendor Payment type Payment date Delivery date Status Payee currency …" at bounding box center [182, 134] width 258 height 159
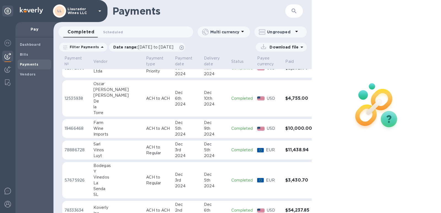
scroll to position [914, 0]
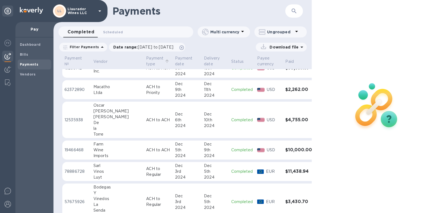
click at [146, 63] on p "Payment type" at bounding box center [154, 61] width 17 height 12
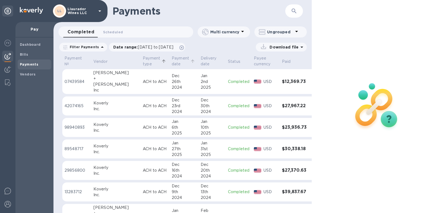
click at [172, 63] on p "Payment date" at bounding box center [180, 61] width 17 height 12
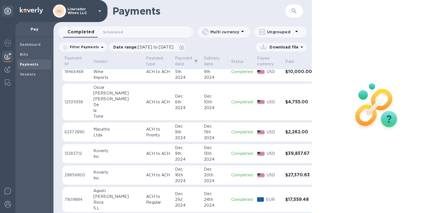
scroll to position [221, 0]
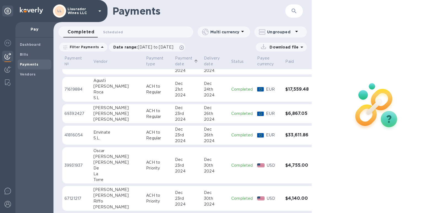
click at [98, 137] on div "S.L." at bounding box center [117, 138] width 48 height 6
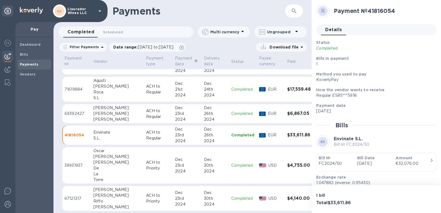
click at [347, 11] on h2 "Payment № 41816054" at bounding box center [383, 10] width 98 height 7
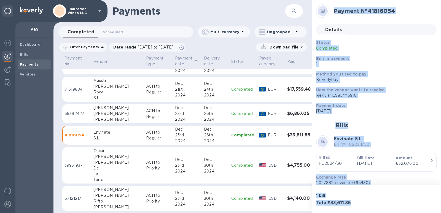
drag, startPoint x: 361, startPoint y: 204, endPoint x: 321, endPoint y: 10, distance: 197.7
click at [321, 10] on div "Payment № 41816054 Details 0 Status Completed Bills in payment 1 Method you use…" at bounding box center [376, 106] width 129 height 213
click at [369, 133] on div "Status Completed Bills in payment 1 Method you used to pay KoverlyPay How the v…" at bounding box center [376, 129] width 120 height 178
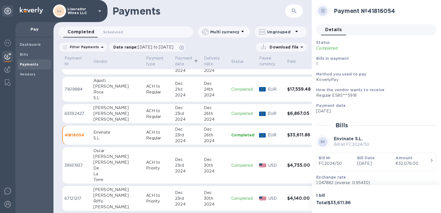
click at [74, 136] on p "41816054" at bounding box center [77, 135] width 25 height 6
click at [330, 33] on span "Details 0" at bounding box center [333, 30] width 17 height 8
click at [178, 136] on td "[DATE]" at bounding box center [187, 135] width 29 height 19
click at [108, 137] on div "S.L." at bounding box center [117, 138] width 48 height 6
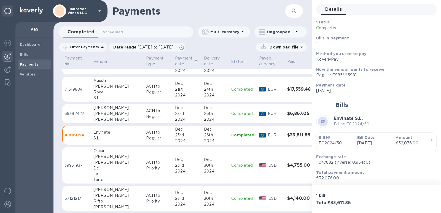
scroll to position [36, 0]
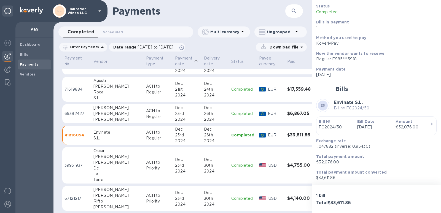
click at [428, 126] on icon "button" at bounding box center [431, 124] width 7 height 7
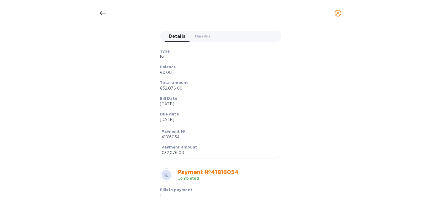
scroll to position [28, 0]
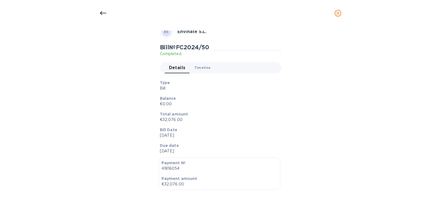
click at [203, 69] on span "Timeline 0" at bounding box center [202, 68] width 17 height 6
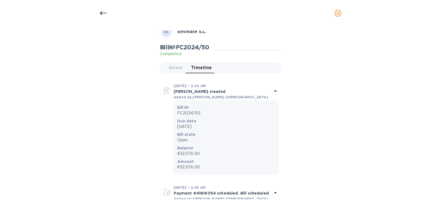
click at [103, 12] on icon at bounding box center [103, 13] width 7 height 7
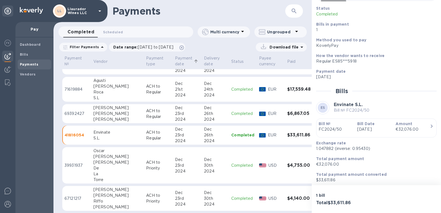
scroll to position [36, 0]
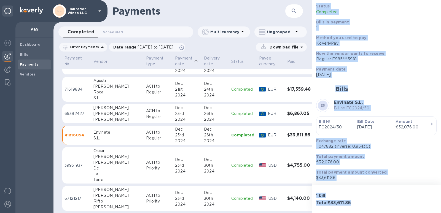
drag, startPoint x: 356, startPoint y: 206, endPoint x: 316, endPoint y: 7, distance: 203.3
click at [316, 7] on div "Payment № 41816054 Details 0 Status Completed Bills in payment 1 Method you use…" at bounding box center [376, 106] width 129 height 213
click at [379, 170] on p "Total payment amount converted" at bounding box center [374, 173] width 116 height 6
drag, startPoint x: 355, startPoint y: 205, endPoint x: 315, endPoint y: 6, distance: 202.5
click at [315, 6] on div "Payment № 41816054 Details 0 Status Completed Bills in payment 1 Method you use…" at bounding box center [376, 106] width 129 height 213
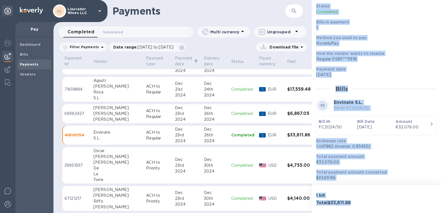
copy div "Status Completed Bills in payment 1 Method you used to pay KoverlyPay How the v…"
